Goal: Transaction & Acquisition: Purchase product/service

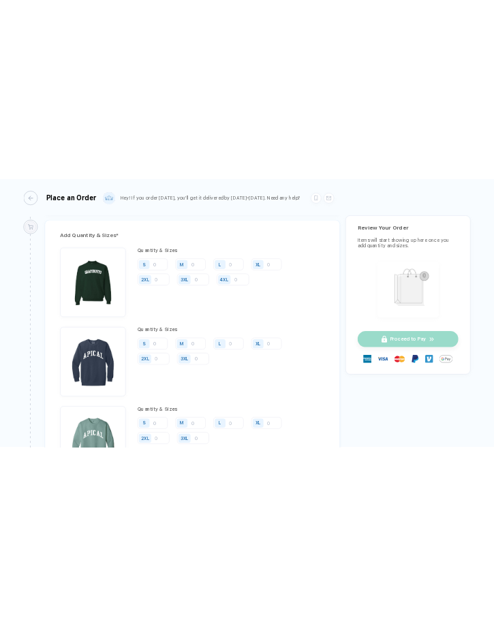
scroll to position [1294, 0]
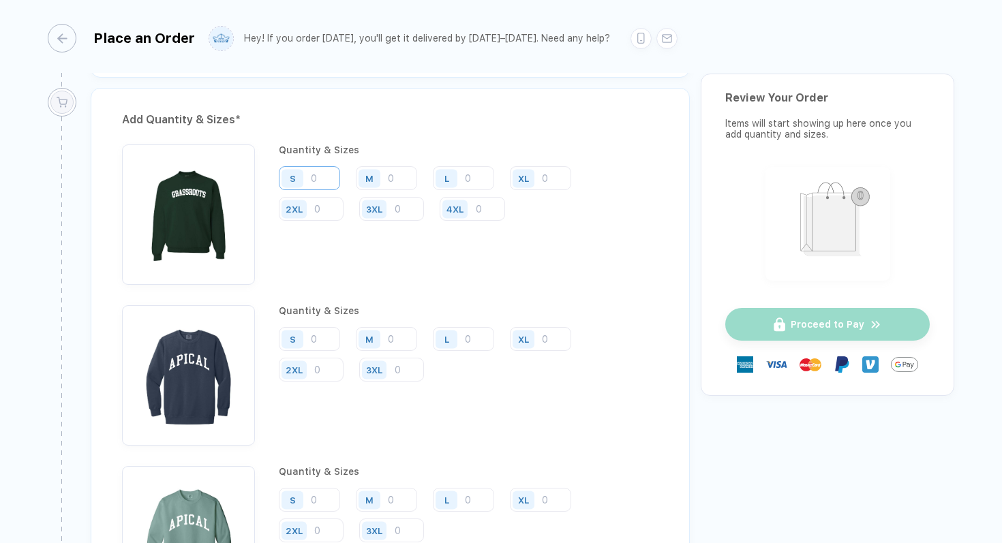
click at [322, 179] on input "number" at bounding box center [309, 178] width 61 height 24
type input "5"
click at [403, 174] on input "number" at bounding box center [386, 178] width 61 height 24
type input "2"
type input "20"
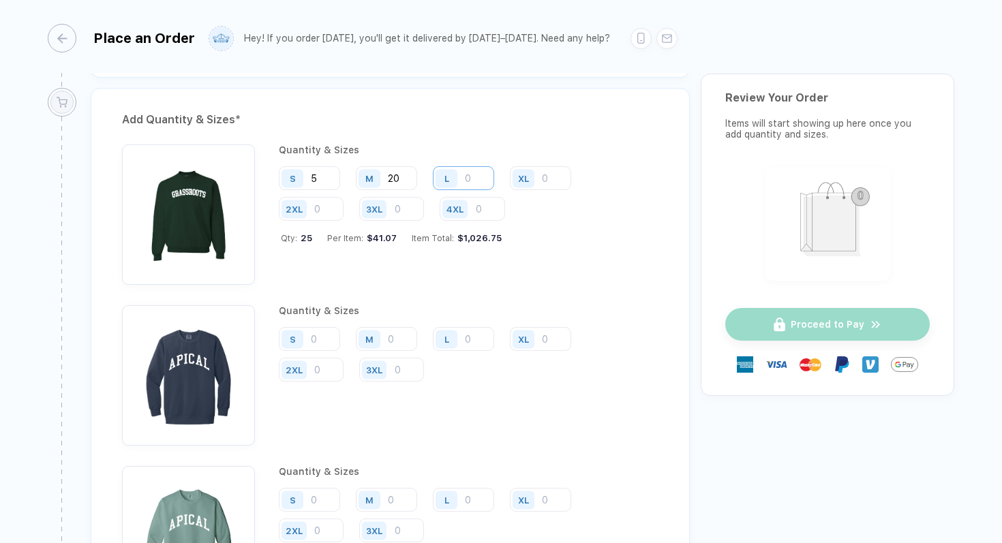
click at [481, 178] on input "number" at bounding box center [463, 178] width 61 height 24
type input "20"
click at [554, 173] on input "number" at bounding box center [540, 178] width 61 height 24
type input "10"
click at [328, 177] on input "5" at bounding box center [309, 178] width 61 height 24
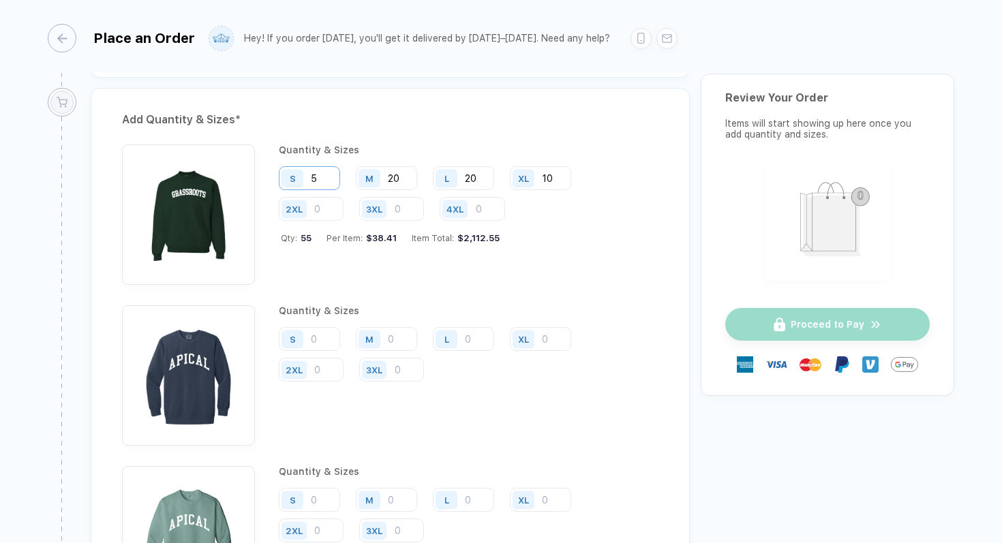
click at [328, 177] on input "5" at bounding box center [309, 178] width 61 height 24
type input "10"
click at [543, 214] on div "S 10 M 20 L 20 XL 10 2XL 3XL 4XL" at bounding box center [469, 194] width 380 height 56
click at [314, 333] on input "number" at bounding box center [309, 339] width 61 height 24
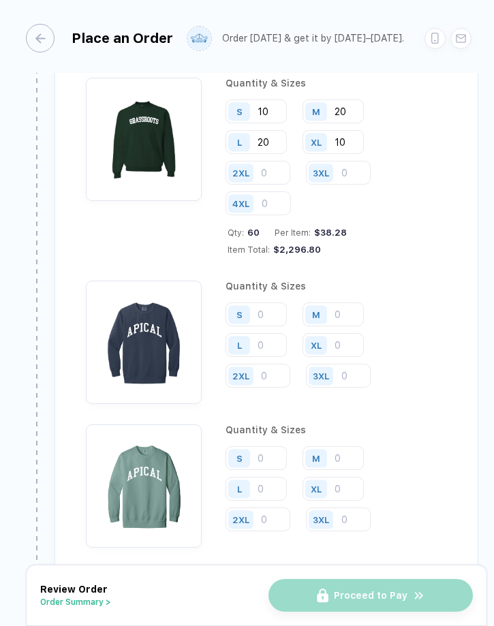
scroll to position [1177, 0]
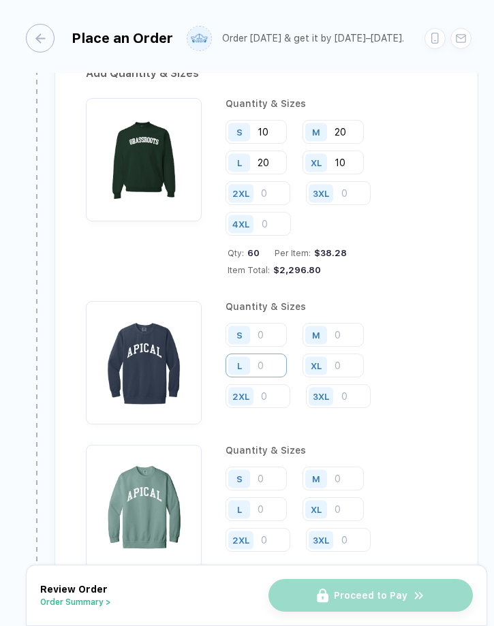
click at [272, 365] on input "number" at bounding box center [256, 366] width 61 height 24
type input "6"
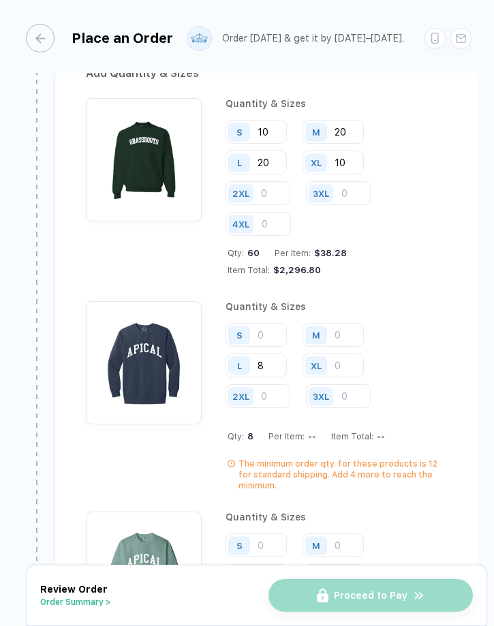
type input "8"
click at [343, 331] on input "number" at bounding box center [333, 335] width 61 height 24
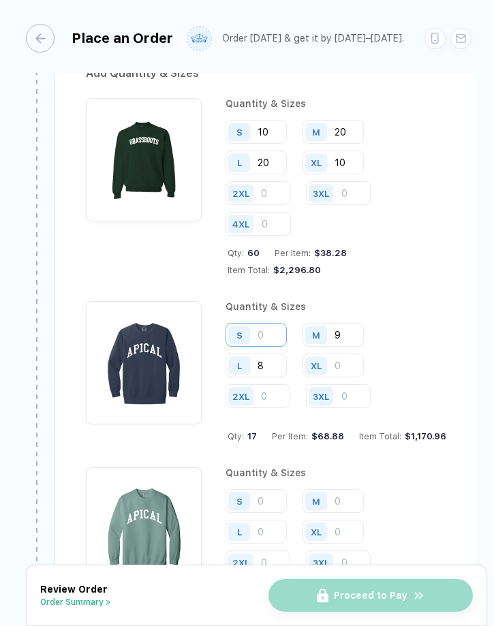
type input "9"
click at [265, 337] on input "number" at bounding box center [256, 335] width 61 height 24
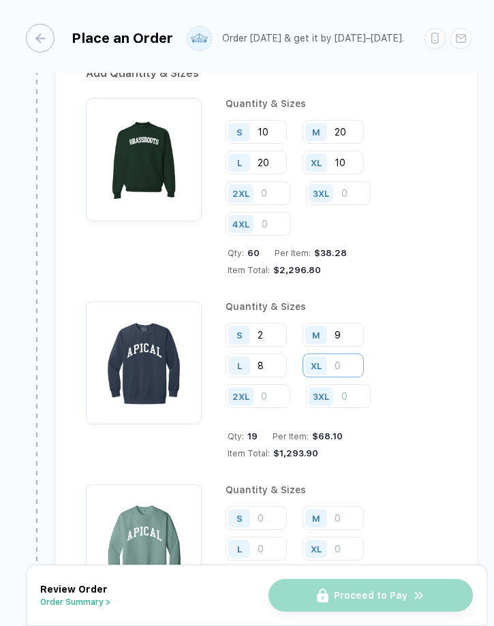
type input "2"
click at [352, 365] on input "number" at bounding box center [333, 366] width 61 height 24
type input "6"
click at [431, 365] on div "S 2 M 9 L 8 XL 6 2XL 3XL" at bounding box center [337, 366] width 222 height 87
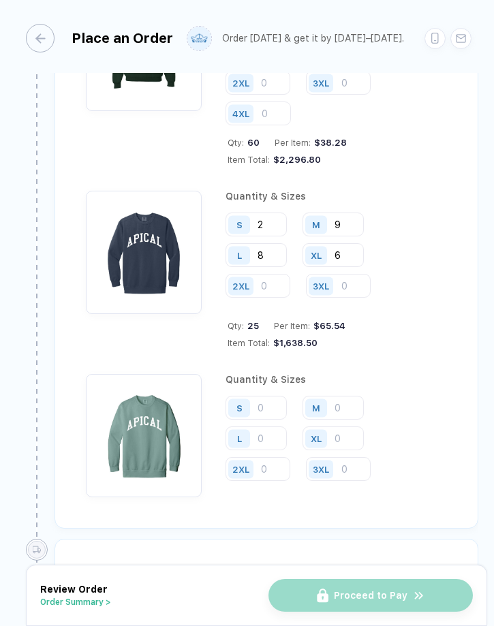
scroll to position [1292, 0]
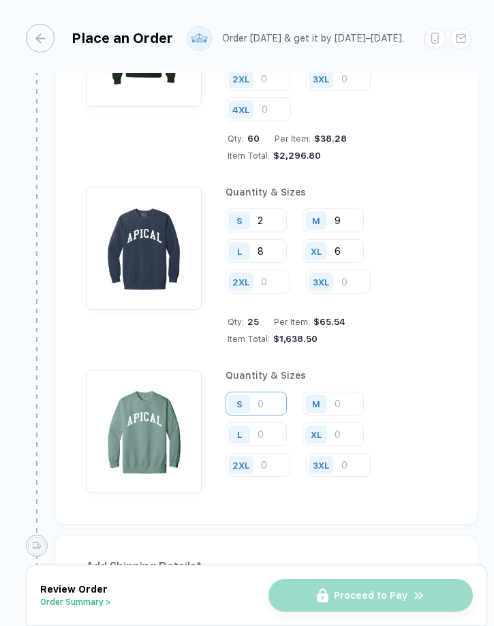
click at [263, 401] on input "number" at bounding box center [256, 404] width 61 height 24
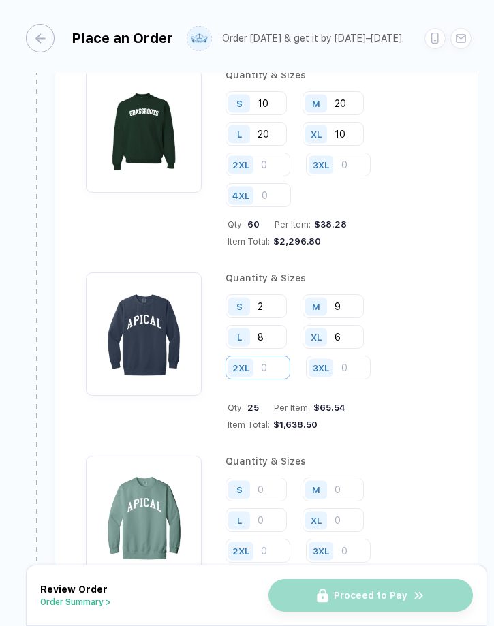
scroll to position [1206, 0]
click at [274, 306] on input "2" at bounding box center [256, 306] width 61 height 24
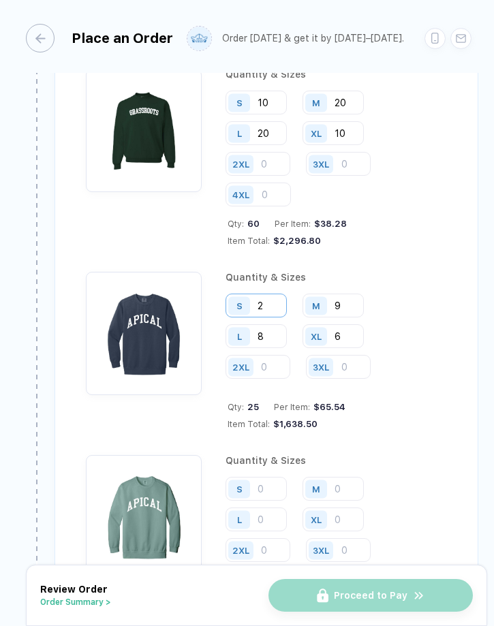
click at [260, 307] on input "2" at bounding box center [256, 306] width 61 height 24
type input "3"
click at [159, 255] on div "Quantity & Sizes S 10 M 20 L 20 XL 10 2XL 3XL 4XL Qty: 60 Per Item: $38.28 Item…" at bounding box center [266, 163] width 361 height 189
click at [268, 305] on input "3" at bounding box center [256, 306] width 61 height 24
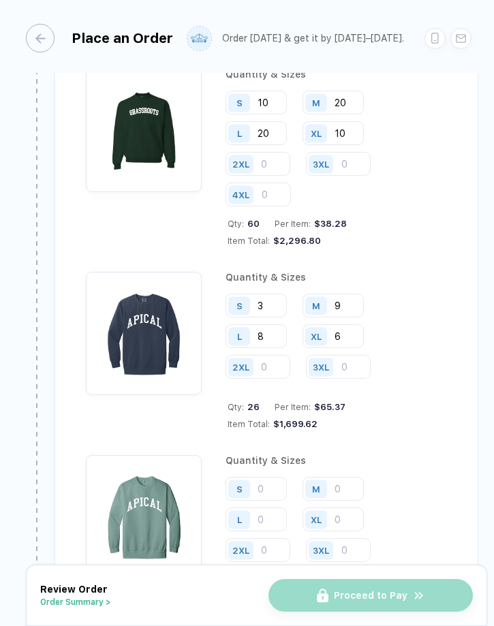
scroll to position [1345, 0]
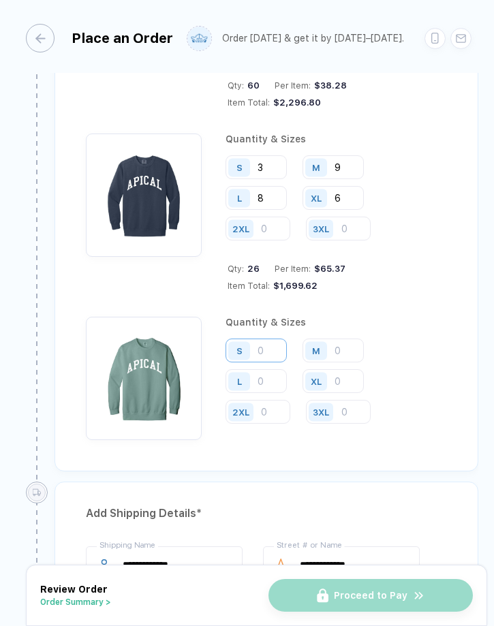
click at [264, 352] on input "number" at bounding box center [256, 351] width 61 height 24
click at [260, 376] on input "number" at bounding box center [256, 381] width 61 height 24
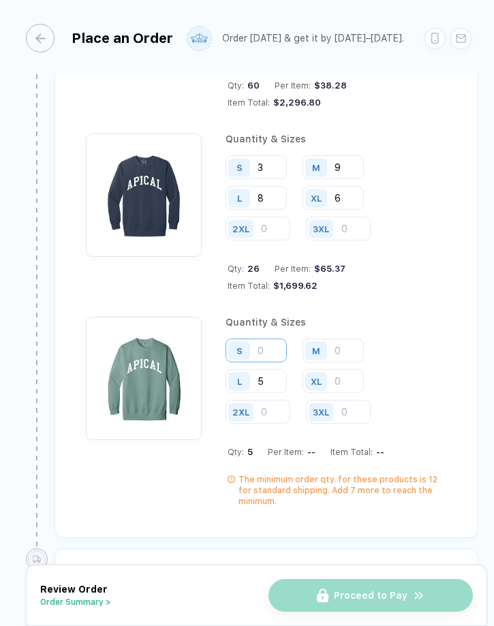
type input "5"
click at [273, 354] on input "number" at bounding box center [256, 351] width 61 height 24
click at [344, 354] on input "number" at bounding box center [333, 351] width 61 height 24
type input "4"
click at [266, 352] on input "number" at bounding box center [256, 351] width 61 height 24
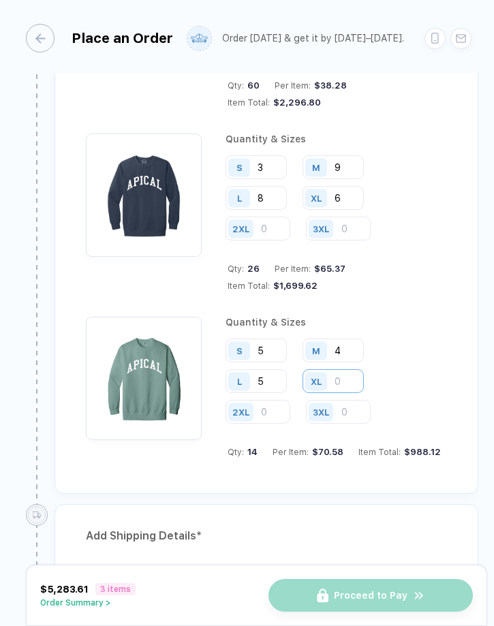
type input "5"
click at [343, 386] on input "number" at bounding box center [333, 381] width 61 height 24
type input "3"
click at [288, 408] on input "number" at bounding box center [258, 412] width 65 height 24
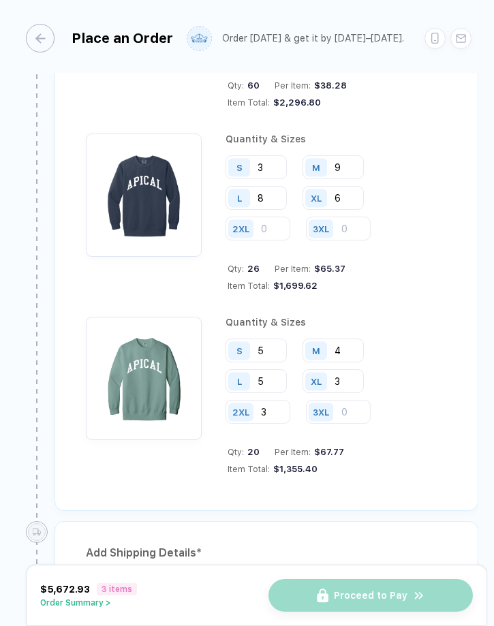
type input "3"
click at [425, 376] on div "S 5 M 4 L 5 XL 3 2XL 3 3XL" at bounding box center [337, 382] width 222 height 87
click at [265, 346] on input "5" at bounding box center [256, 351] width 61 height 24
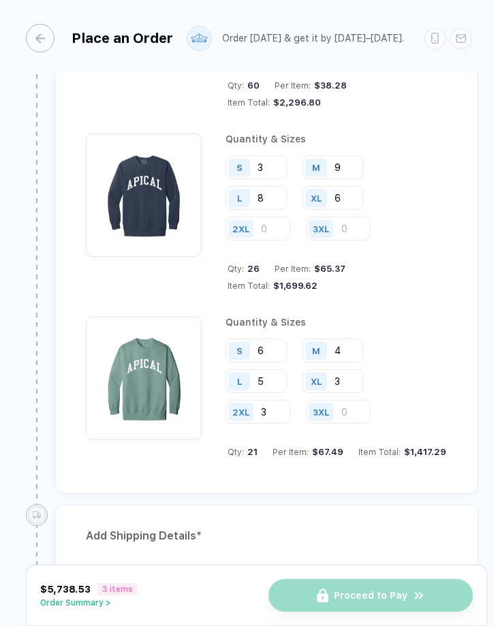
type input "6"
click at [419, 365] on div "S 6 M 4 L 5 XL 3 2XL 3 3XL" at bounding box center [337, 382] width 222 height 87
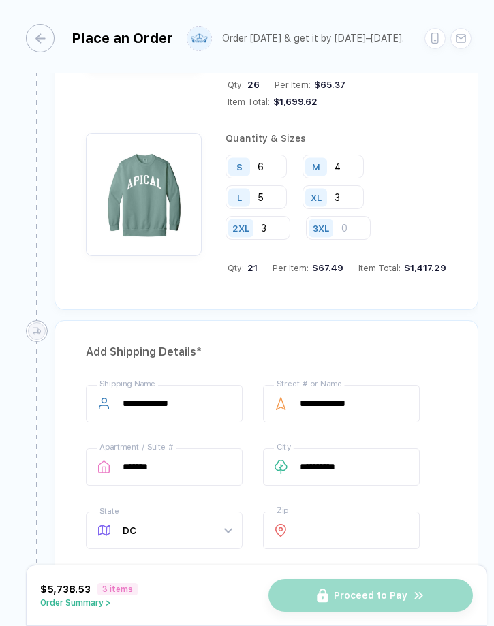
scroll to position [1594, 0]
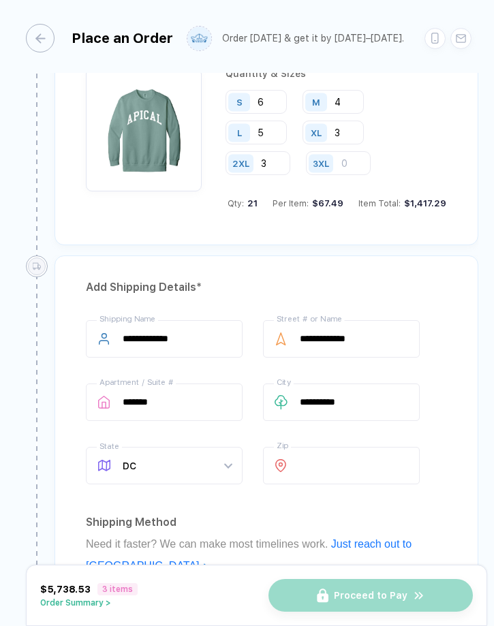
click at [455, 338] on div "**********" at bounding box center [267, 582] width 424 height 652
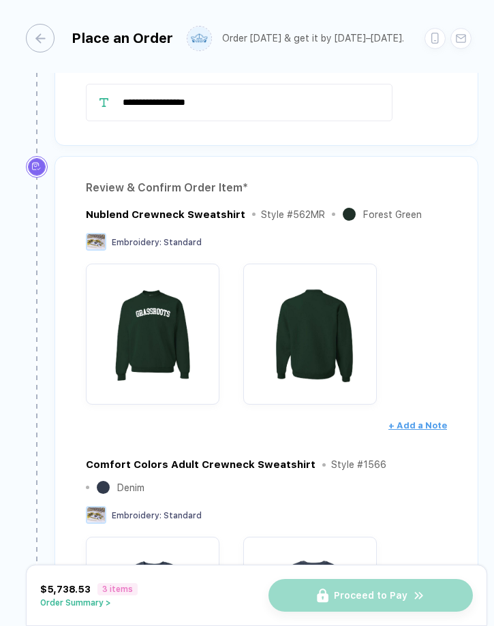
scroll to position [0, 0]
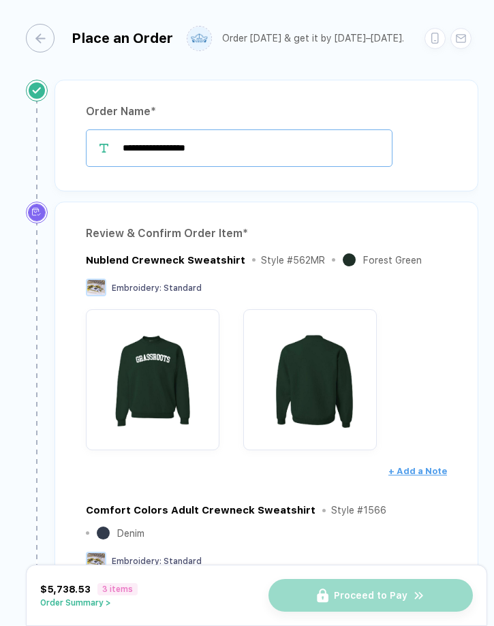
click at [221, 154] on input "**********" at bounding box center [239, 147] width 307 height 37
click at [172, 145] on input "**********" at bounding box center [239, 147] width 307 height 37
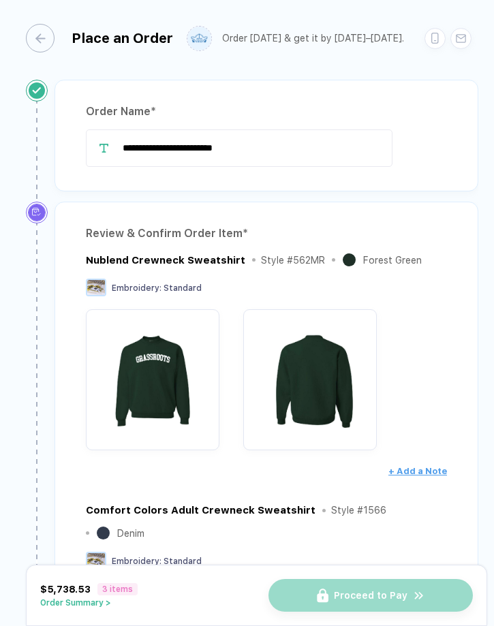
type input "**********"
click at [70, 193] on div "**********" at bounding box center [263, 141] width 431 height 122
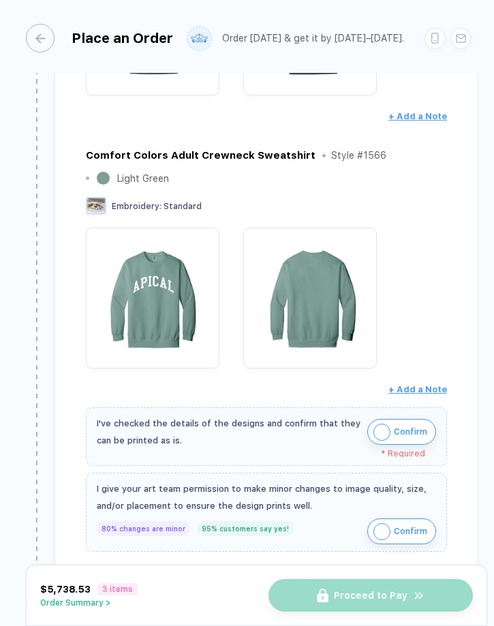
scroll to position [650, 0]
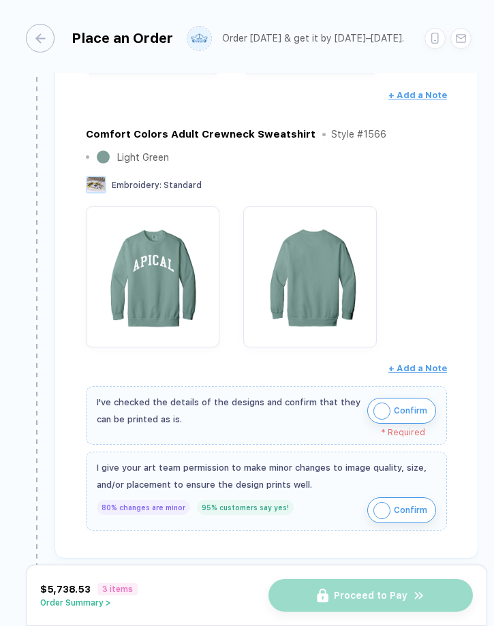
click at [380, 403] on img "button" at bounding box center [382, 411] width 17 height 17
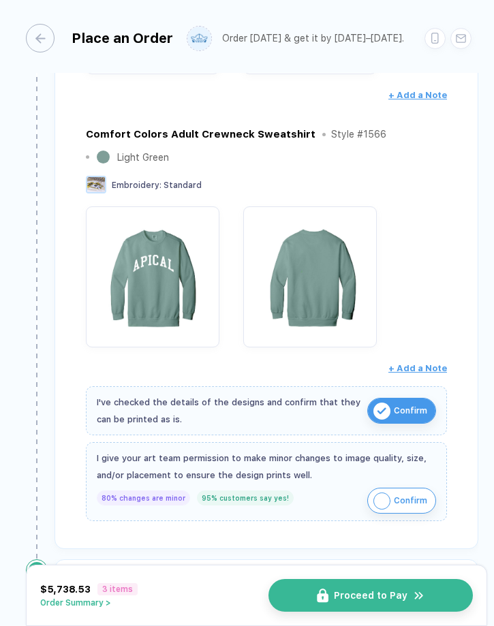
click at [386, 494] on img "button" at bounding box center [382, 501] width 17 height 17
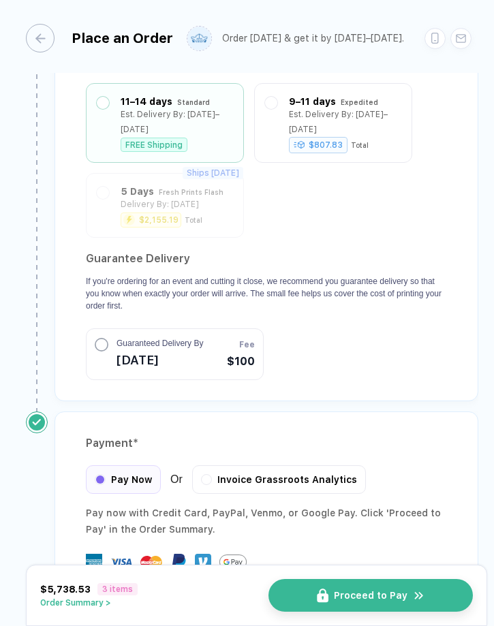
scroll to position [2108, 0]
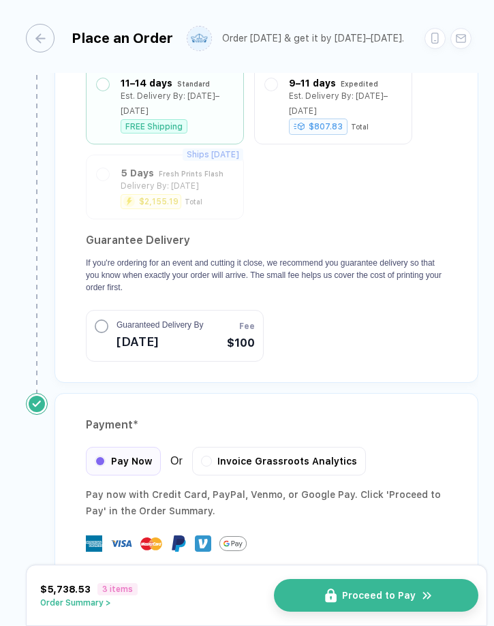
click at [401, 543] on button "Proceed to Pay" at bounding box center [376, 595] width 204 height 33
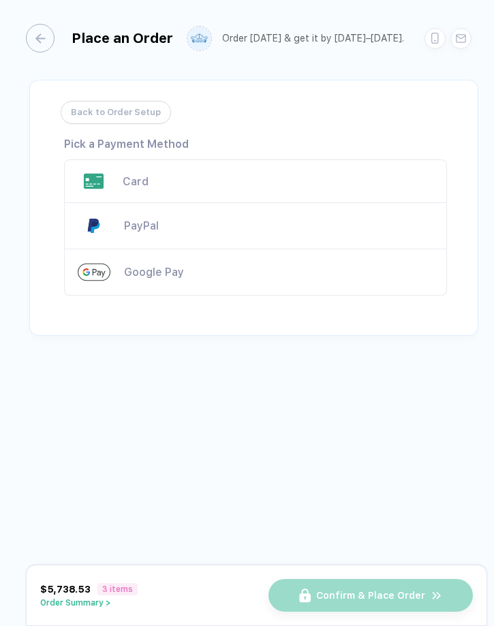
click at [143, 179] on div "Card" at bounding box center [278, 181] width 311 height 13
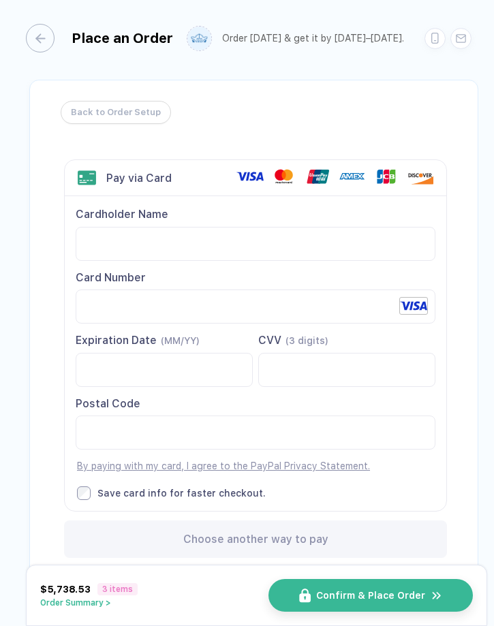
click at [32, 363] on div "Back to Order Setup Visa MasterCard Union Pay American Express JCB Discover Din…" at bounding box center [253, 333] width 449 height 506
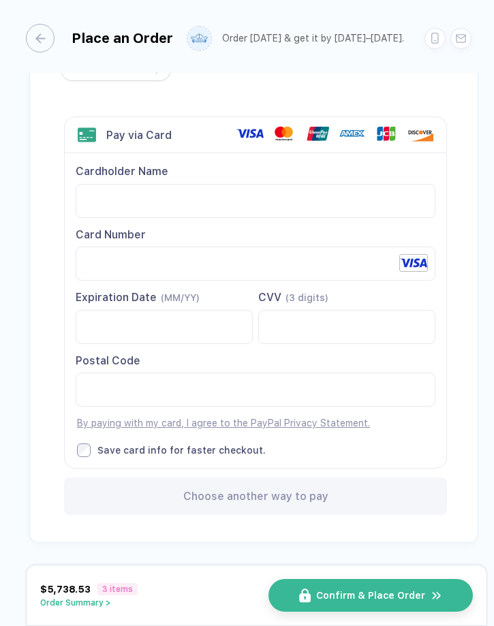
click at [145, 487] on div "Choose another way to pay" at bounding box center [255, 496] width 383 height 37
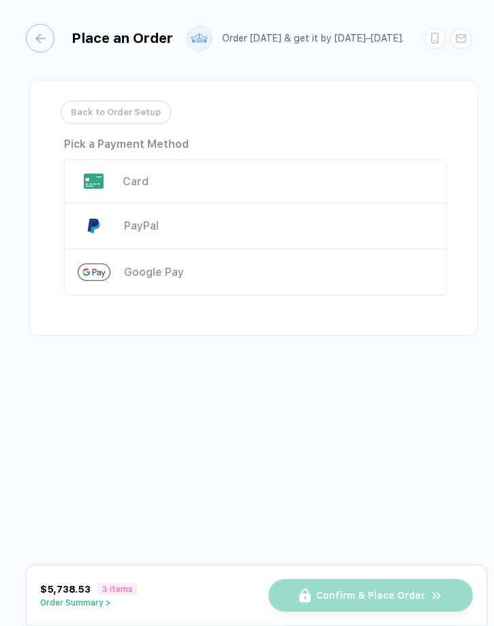
click at [151, 176] on div "Card" at bounding box center [278, 181] width 311 height 13
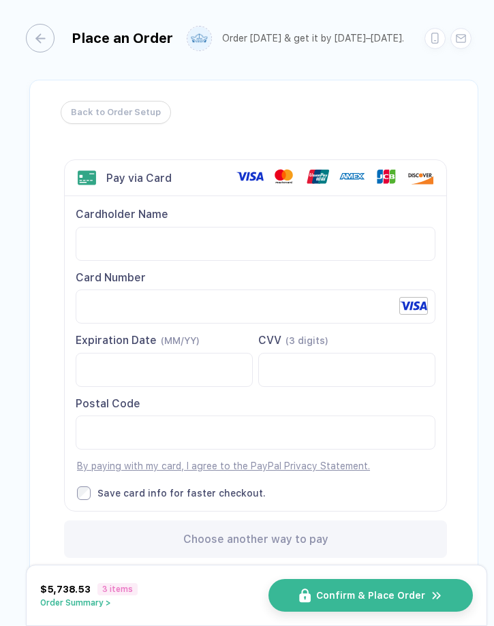
click at [50, 467] on div "Back to Order Setup Visa MasterCard Union Pay American Express JCB Discover Din…" at bounding box center [253, 333] width 449 height 506
click at [176, 262] on div "Cardholder Name Please fill out a cardholder name. Card Number Expiration Date …" at bounding box center [256, 353] width 382 height 315
click at [225, 324] on div "Cardholder Name Please fill out a cardholder name. Card Number Expiration Date …" at bounding box center [256, 353] width 382 height 315
click at [35, 305] on div "Back to Order Setup Visa MasterCard Union Pay American Express JCB Discover Din…" at bounding box center [253, 333] width 449 height 506
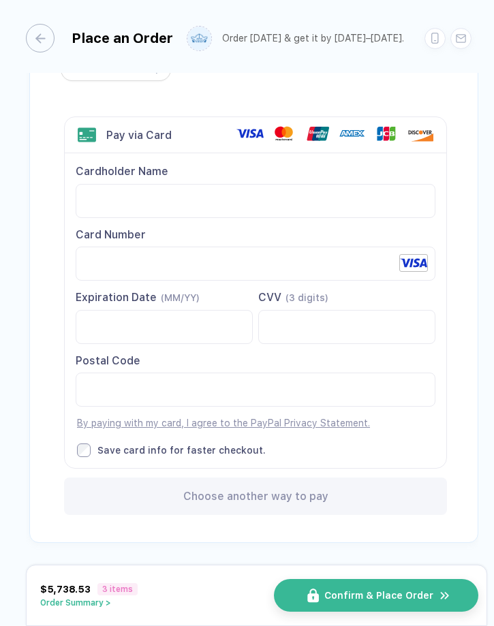
click at [361, 543] on span "Confirm & Place Order" at bounding box center [378, 595] width 109 height 11
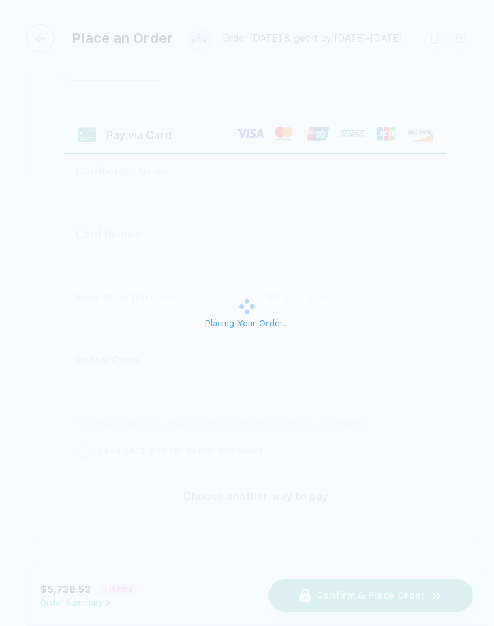
scroll to position [0, 0]
